Goal: Task Accomplishment & Management: Manage account settings

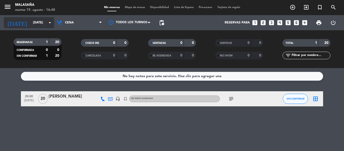
click at [32, 22] on input "[DATE]" at bounding box center [51, 22] width 43 height 9
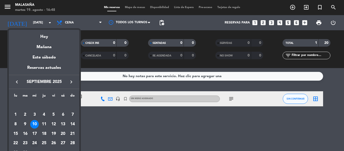
click at [33, 142] on div "24" at bounding box center [34, 143] width 9 height 9
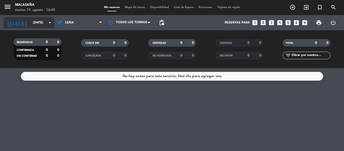
click at [30, 24] on input "[DATE]" at bounding box center [51, 22] width 43 height 9
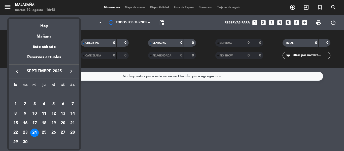
click at [16, 71] on icon "keyboard_arrow_left" at bounding box center [17, 71] width 6 height 6
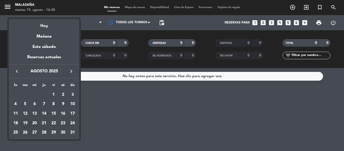
click at [34, 124] on div "20" at bounding box center [34, 123] width 9 height 9
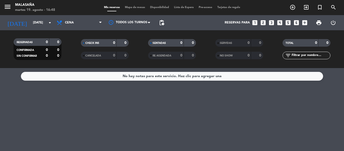
type input "mié. 20 ago."
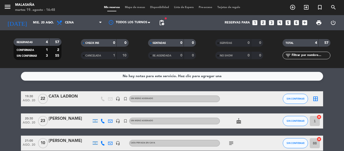
scroll to position [31, 0]
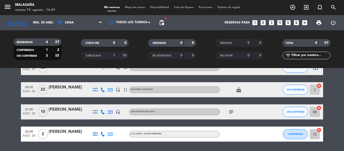
click at [66, 89] on div "[PERSON_NAME]" at bounding box center [70, 87] width 43 height 7
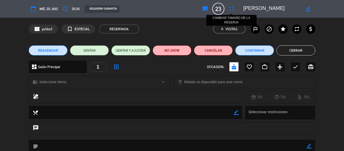
click at [231, 10] on icon "fullscreen" at bounding box center [231, 9] width 6 height 6
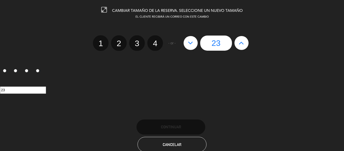
click at [194, 42] on button at bounding box center [190, 43] width 14 height 14
type input "22"
click at [194, 42] on button at bounding box center [190, 43] width 14 height 14
type input "21"
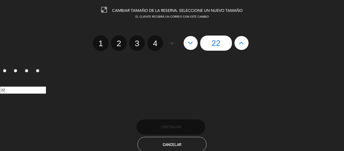
type input "21"
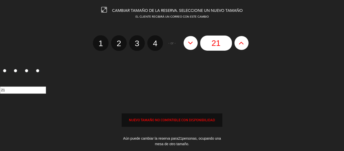
click at [194, 42] on button at bounding box center [190, 43] width 14 height 14
type input "20"
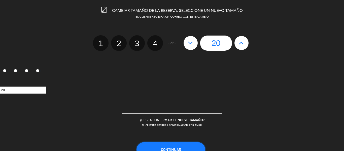
click at [167, 146] on button "Continuar" at bounding box center [170, 149] width 69 height 15
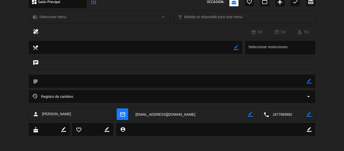
scroll to position [0, 0]
